Goal: Navigation & Orientation: Find specific page/section

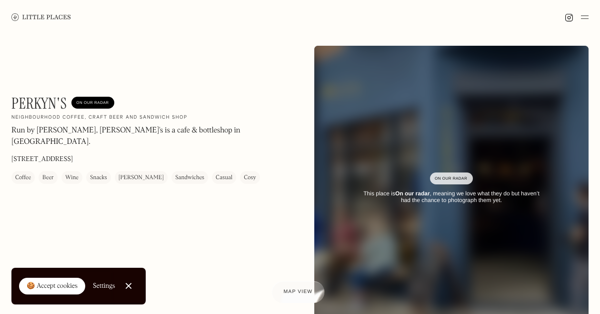
click at [292, 288] on div "Map view" at bounding box center [298, 292] width 29 height 10
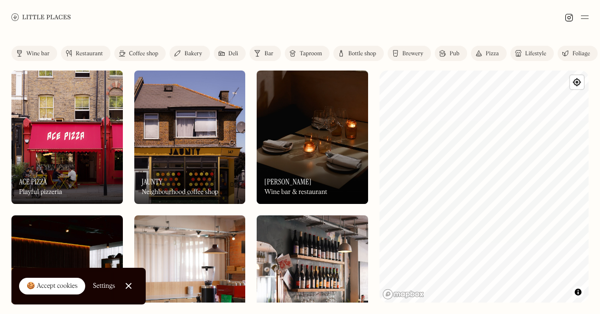
click at [131, 286] on link "Close Cookie Popup" at bounding box center [128, 285] width 19 height 19
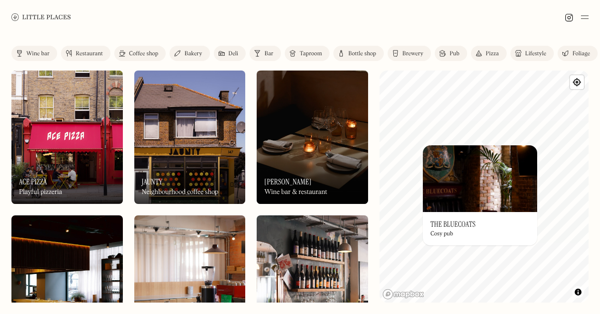
click at [526, 153] on img at bounding box center [480, 178] width 114 height 67
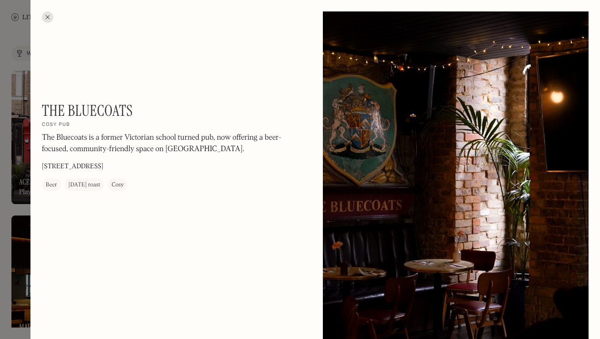
click at [45, 14] on div at bounding box center [47, 16] width 11 height 11
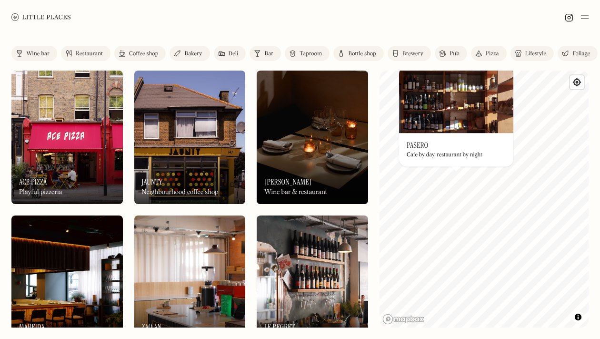
scroll to position [65, 0]
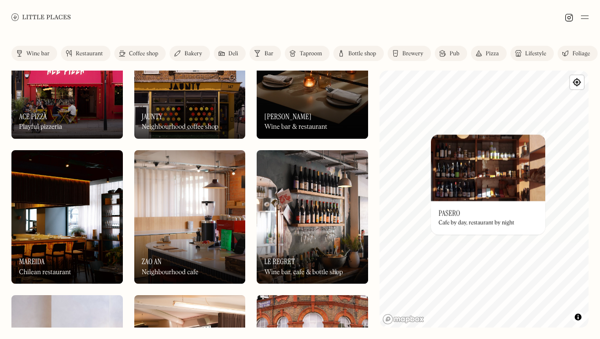
click at [525, 162] on div "© Mapbox © OpenStreetMap Improve this map On Our Radar Pasero Cafe by day, rest…" at bounding box center [485, 199] width 210 height 257
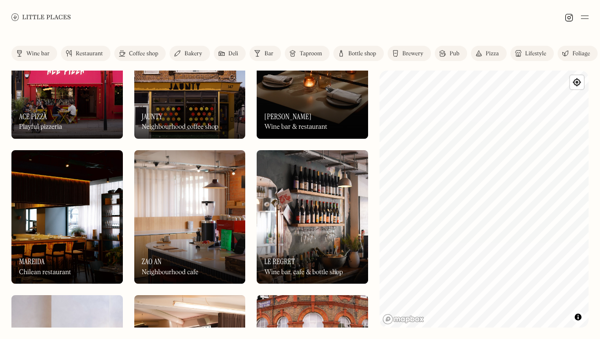
click at [587, 20] on img at bounding box center [585, 16] width 8 height 11
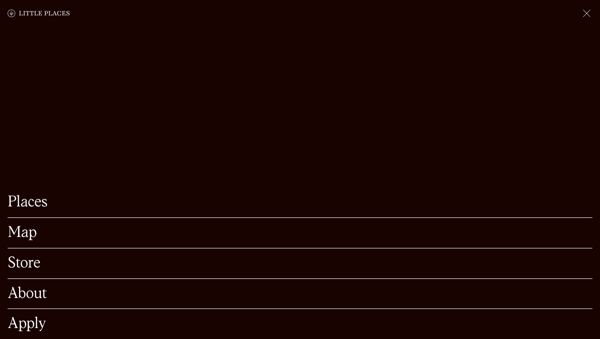
click at [37, 207] on link "Places" at bounding box center [300, 202] width 585 height 15
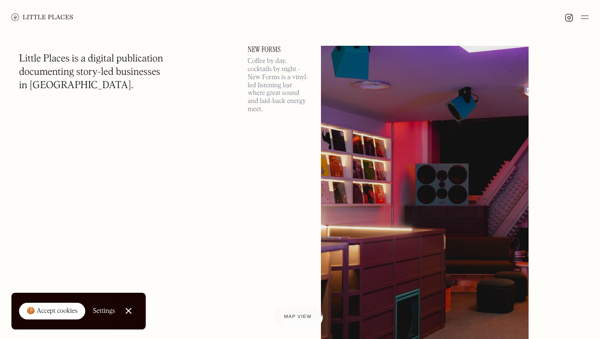
scroll to position [4639, 0]
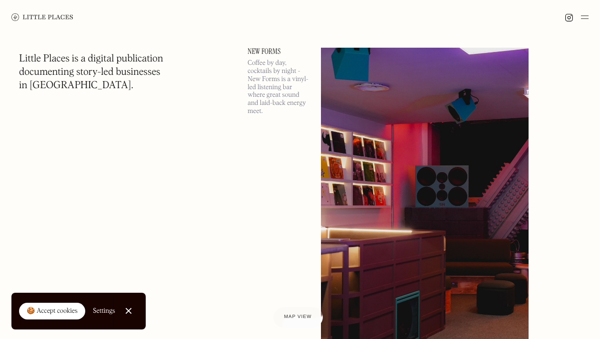
click at [583, 16] on img at bounding box center [585, 16] width 8 height 11
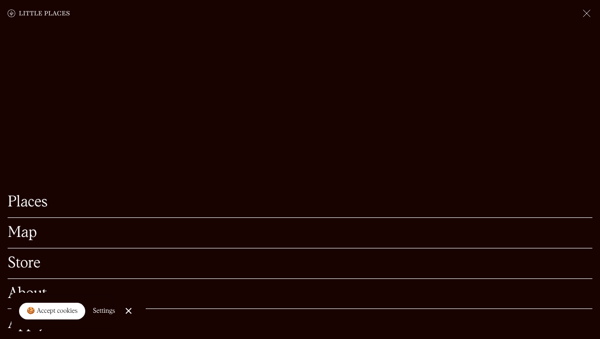
click at [20, 286] on link "About" at bounding box center [300, 293] width 585 height 15
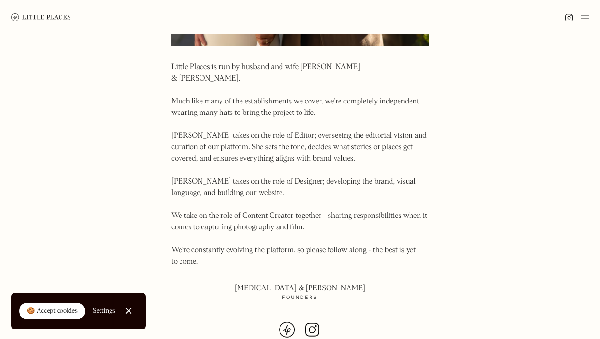
scroll to position [495, 0]
